Goal: Transaction & Acquisition: Book appointment/travel/reservation

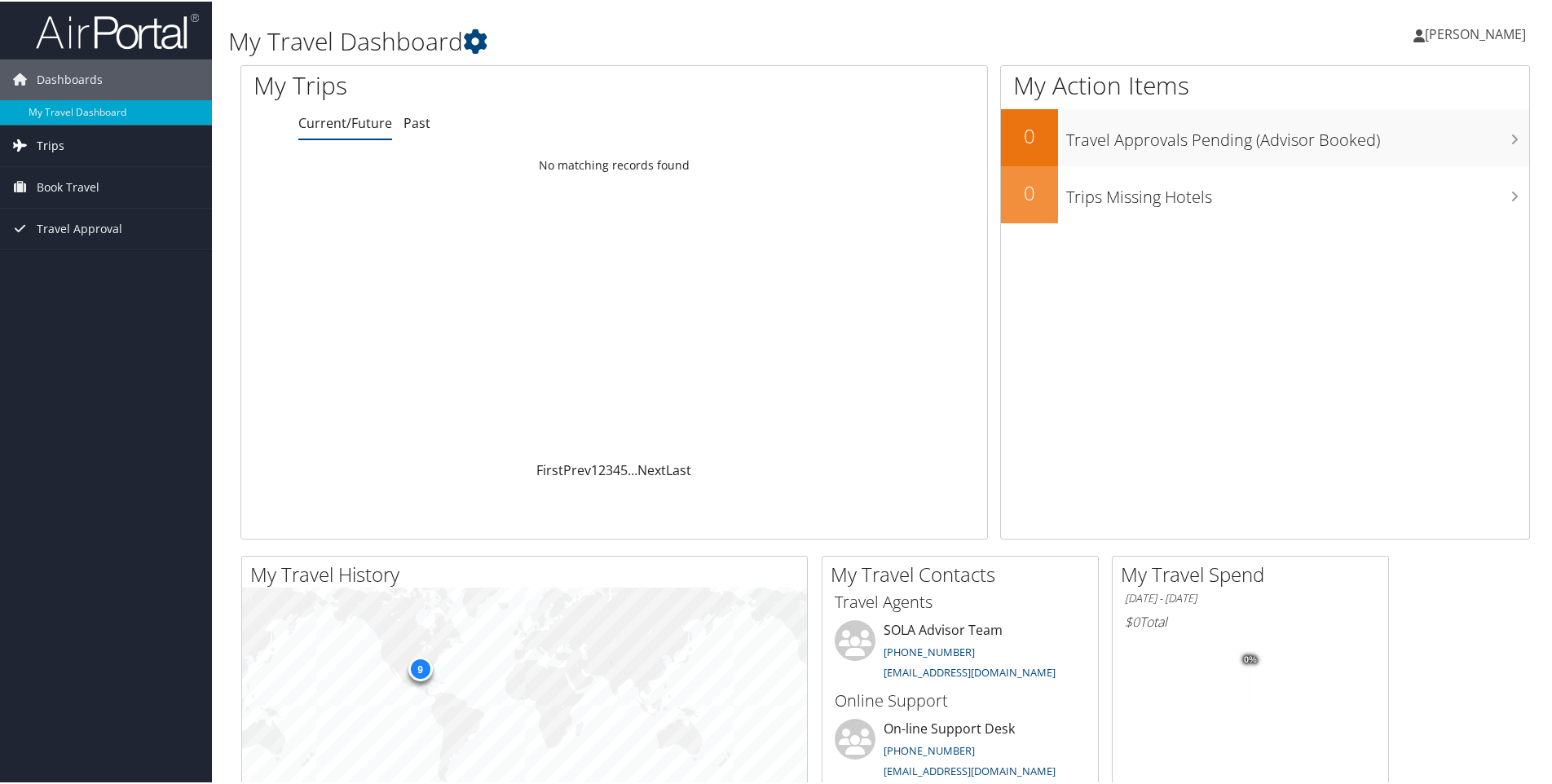
click at [37, 155] on span "Trips" at bounding box center [51, 144] width 28 height 41
click at [45, 257] on span "Book Travel" at bounding box center [68, 259] width 63 height 41
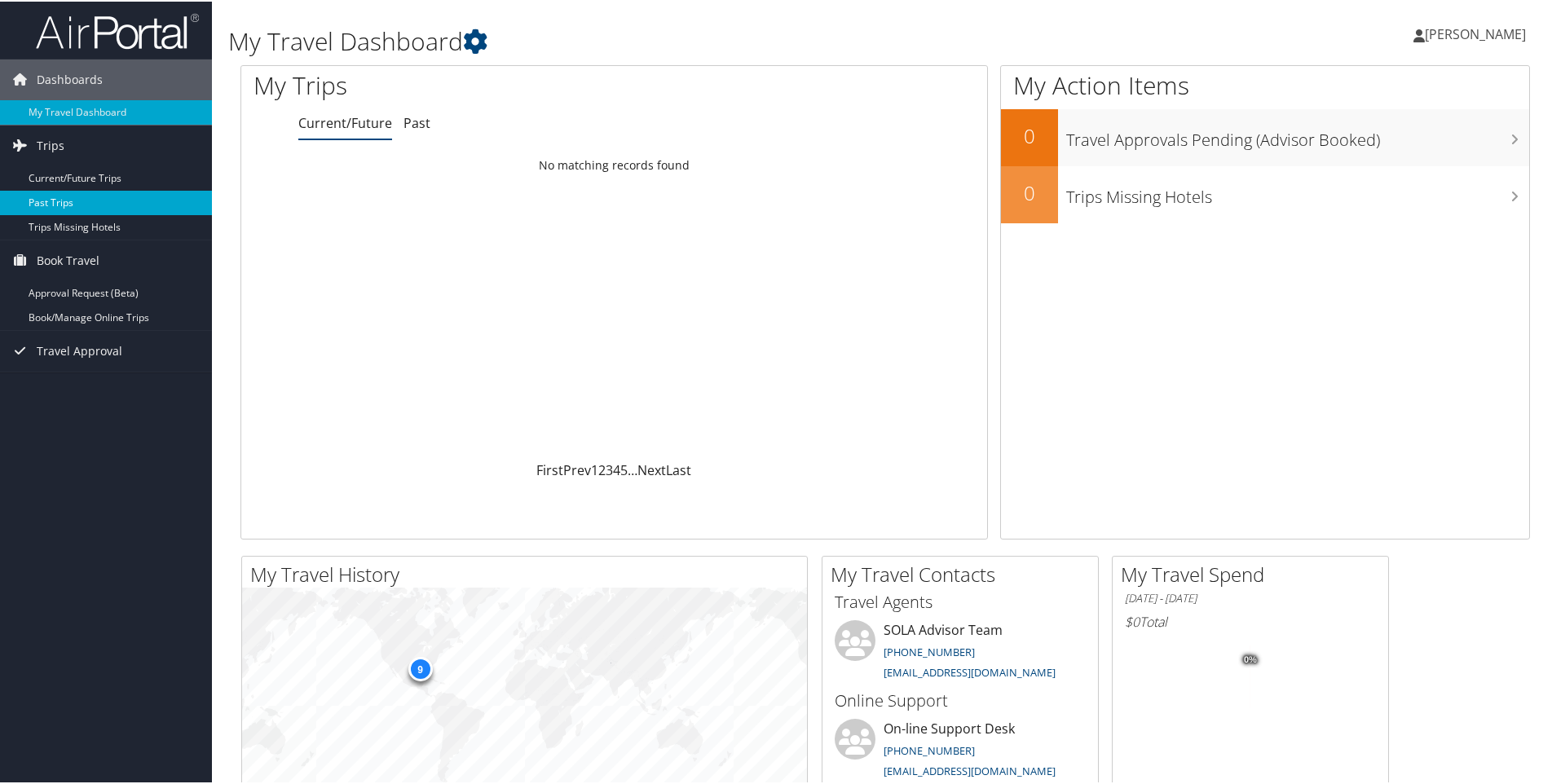
click at [50, 198] on link "Past Trips" at bounding box center [106, 201] width 212 height 24
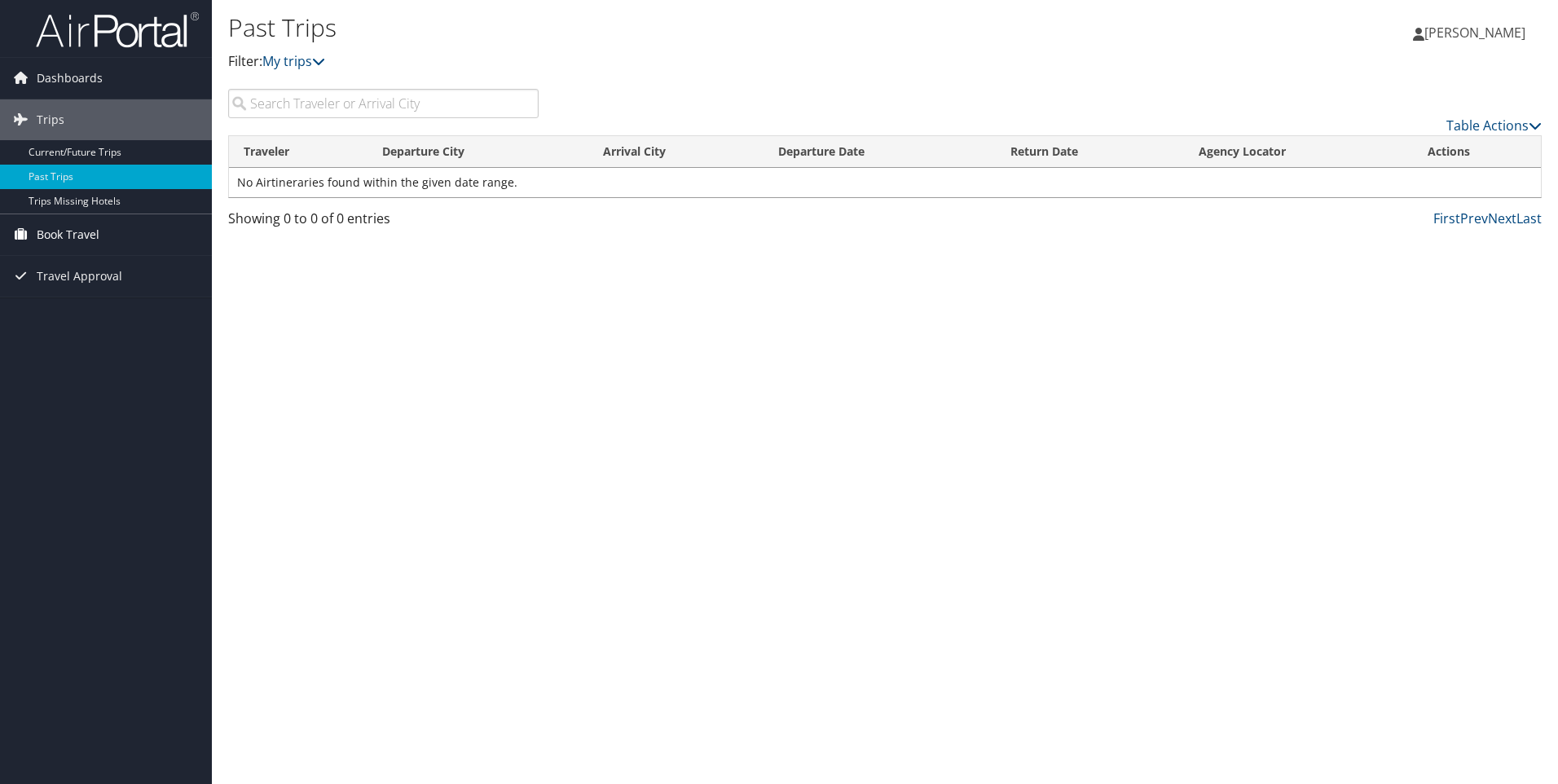
click at [47, 235] on span "Book Travel" at bounding box center [68, 235] width 63 height 41
click at [44, 265] on link "Approval Request (Beta)" at bounding box center [106, 267] width 212 height 24
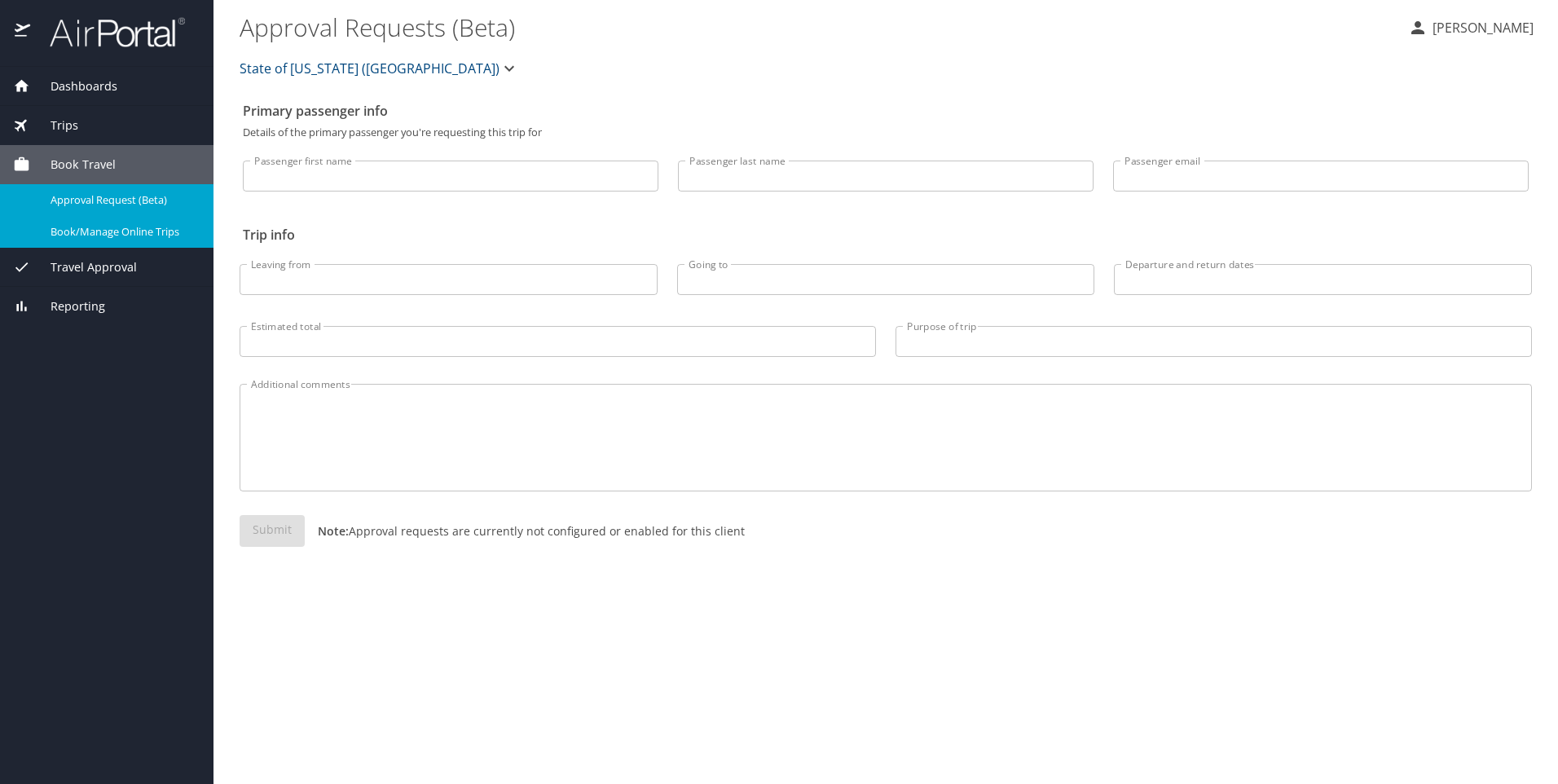
click at [74, 241] on div "Book/Manage Online Trips" at bounding box center [106, 231] width 188 height 18
click at [167, 234] on span "Book/Manage Online Trips" at bounding box center [122, 232] width 143 height 16
